Goal: Information Seeking & Learning: Learn about a topic

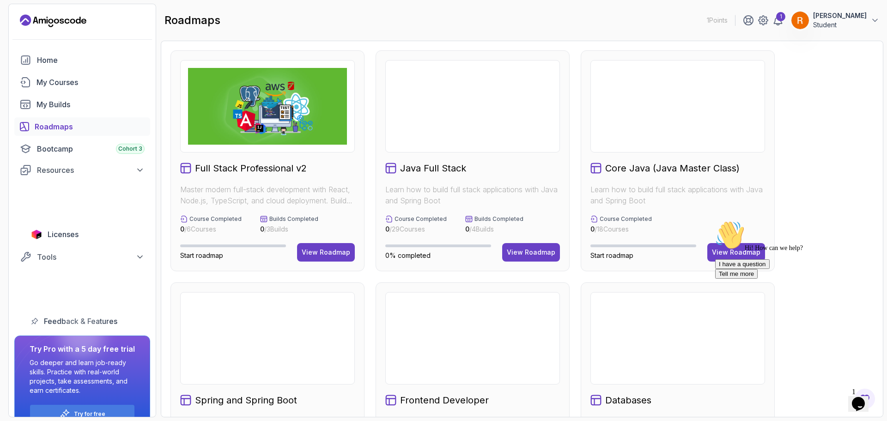
click at [716, 220] on icon "Chat attention grabber" at bounding box center [716, 220] width 0 height 0
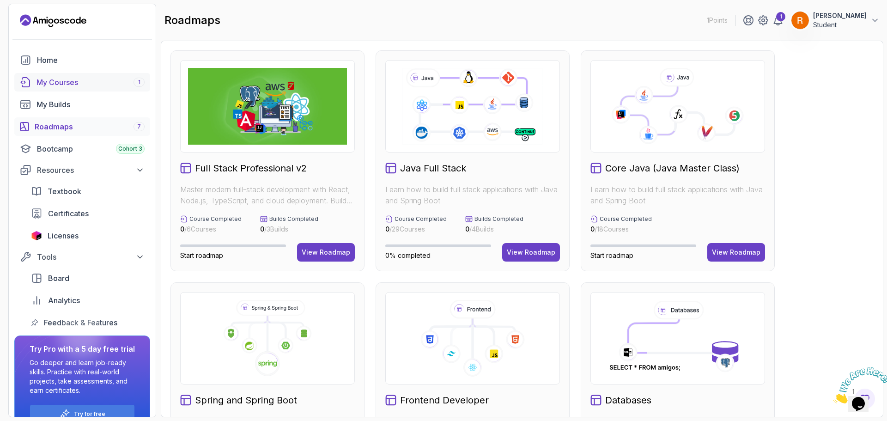
click at [140, 82] on span "1" at bounding box center [139, 82] width 2 height 7
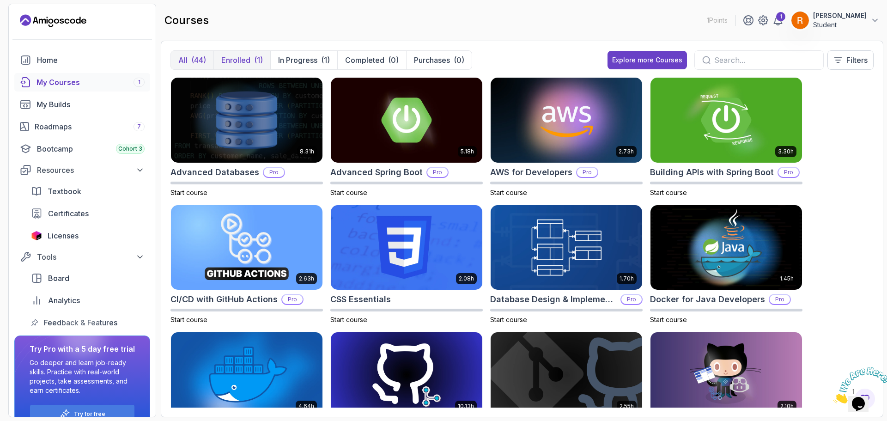
click at [250, 57] on p "Enrolled" at bounding box center [235, 60] width 29 height 11
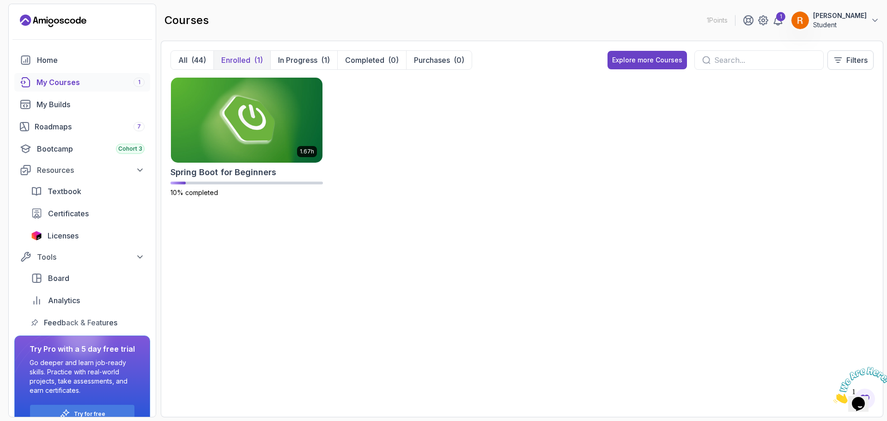
click at [864, 391] on img at bounding box center [862, 385] width 57 height 37
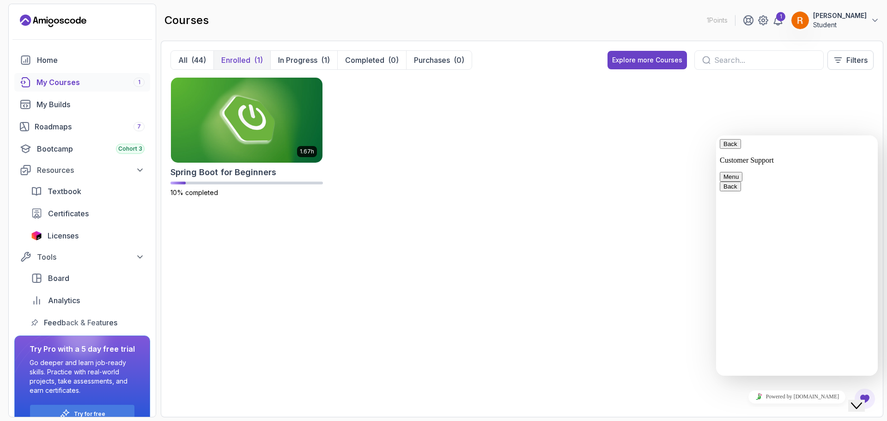
click at [732, 143] on button "Back" at bounding box center [730, 144] width 21 height 10
click at [858, 109] on div "1.67h Spring Boot for Beginners 10% completed" at bounding box center [522, 142] width 703 height 131
click at [856, 400] on div "Close Chat This icon closes the chat window." at bounding box center [856, 405] width 11 height 11
